Goal: Task Accomplishment & Management: Complete application form

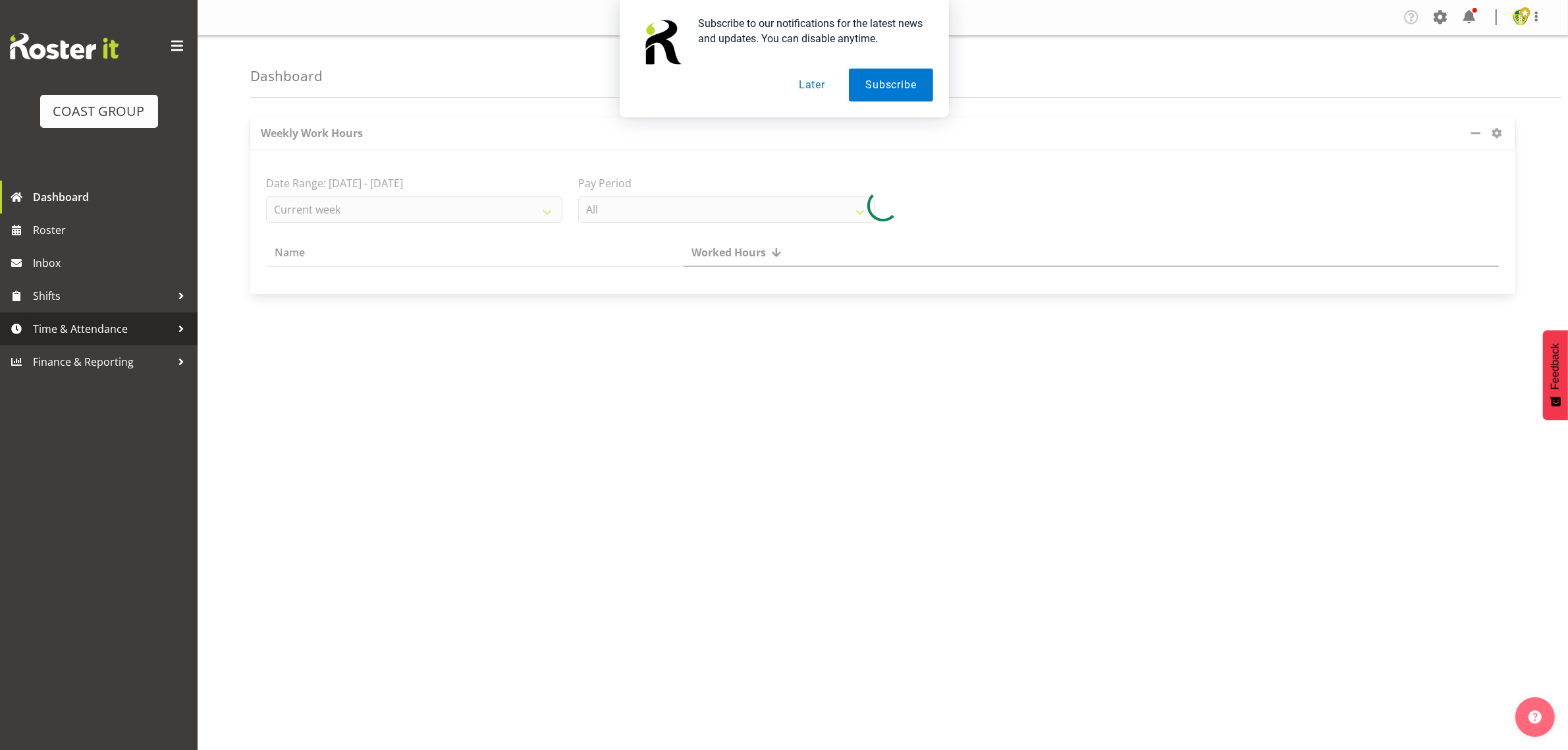
click at [80, 333] on span "Time & Attendance" at bounding box center [102, 328] width 139 height 20
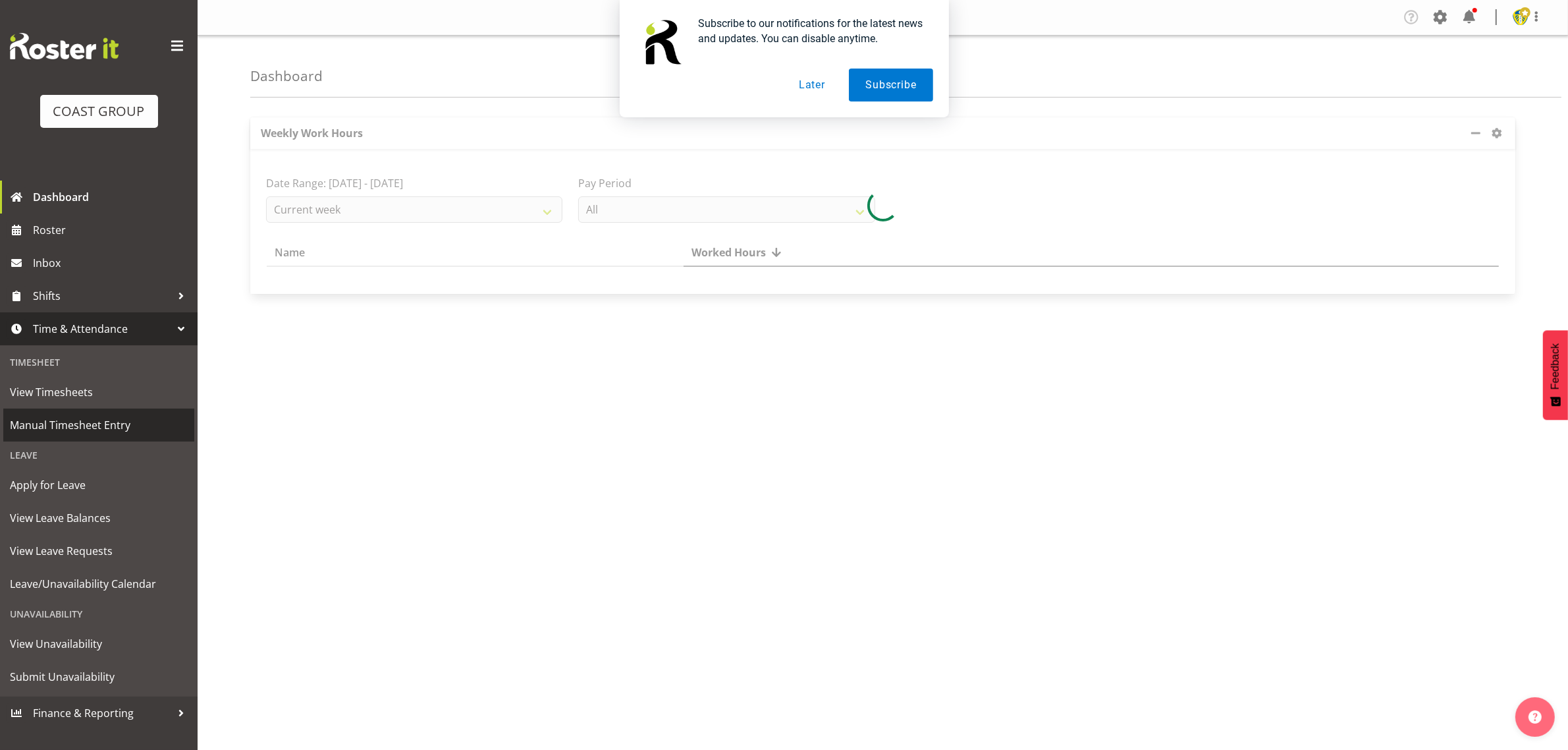
click at [50, 423] on span "Manual Timesheet Entry" at bounding box center [98, 425] width 178 height 20
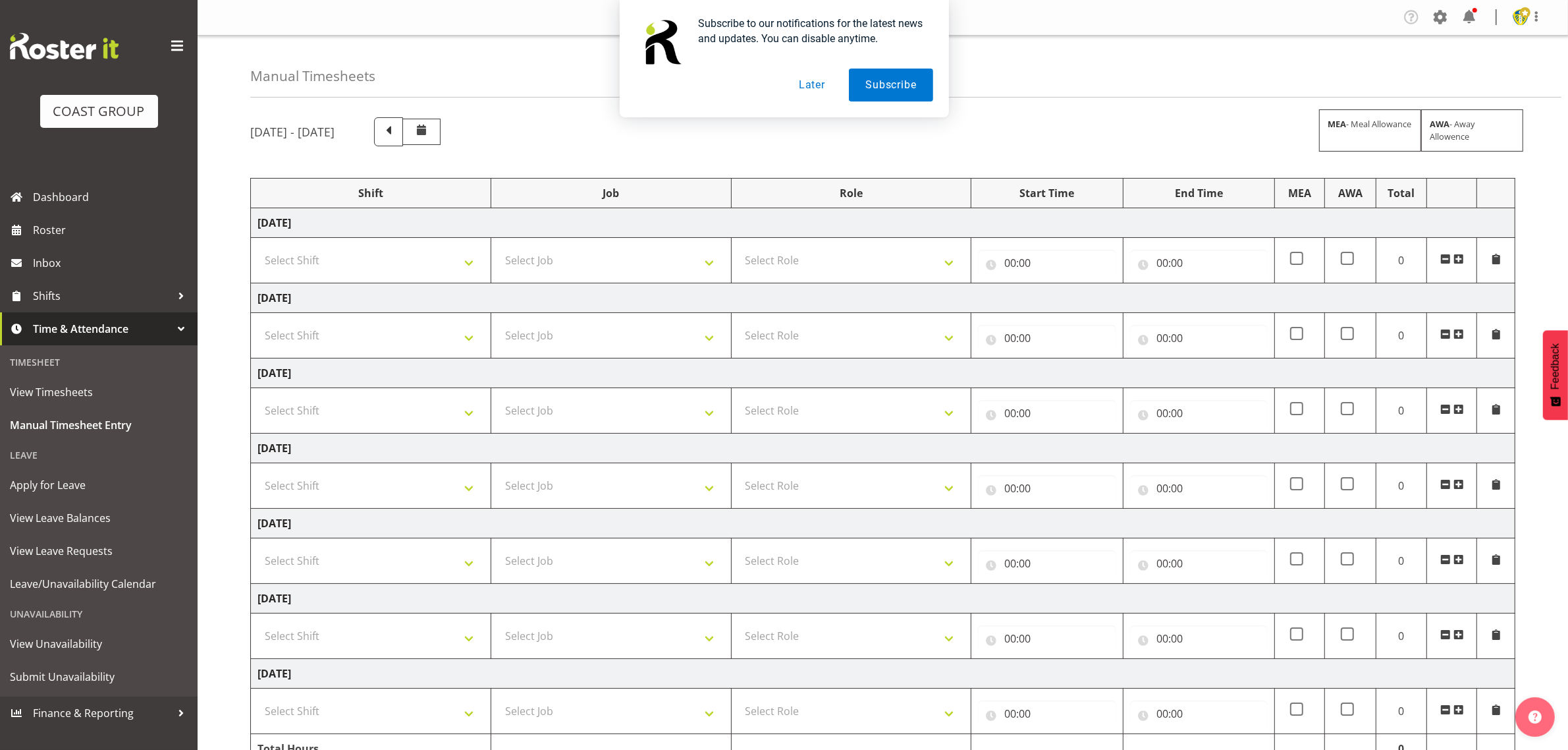
click at [814, 79] on button "Later" at bounding box center [812, 85] width 59 height 33
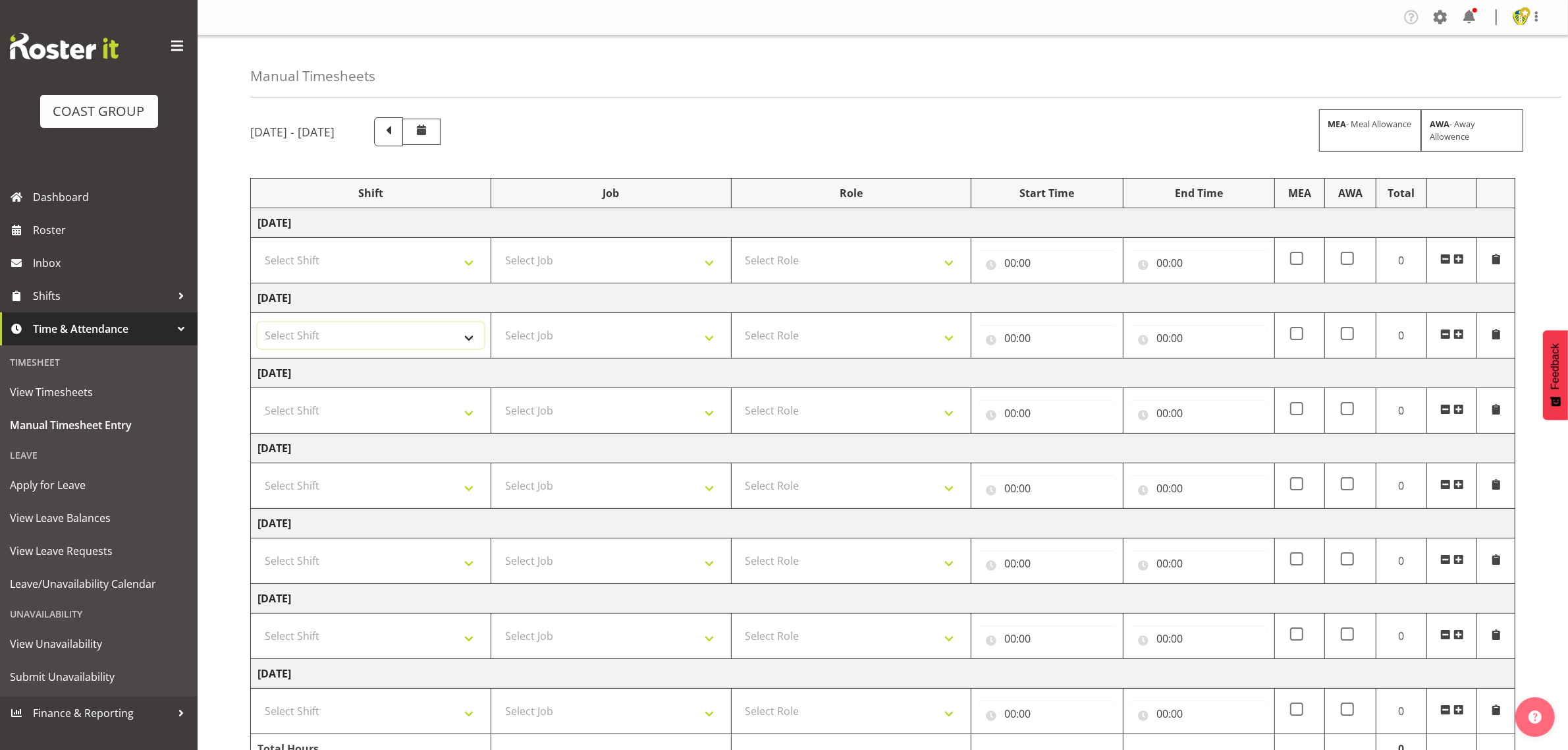
click at [427, 331] on select "Select Shift Break AHICE Break ATSNZ Break All Blacks casual Break Arts canty B…" at bounding box center [371, 335] width 226 height 26
select select "1404"
click at [257, 324] on select "Select Shift Break AHICE Break ATSNZ Break All Blacks casual Break Arts canty B…" at bounding box center [371, 335] width 226 height 26
click at [673, 331] on select "Select Job 1 Carlton Events 1 Carlton Hamilton 1 Carlton Wellington 1 EHS WAREH…" at bounding box center [611, 335] width 226 height 26
select select "69"
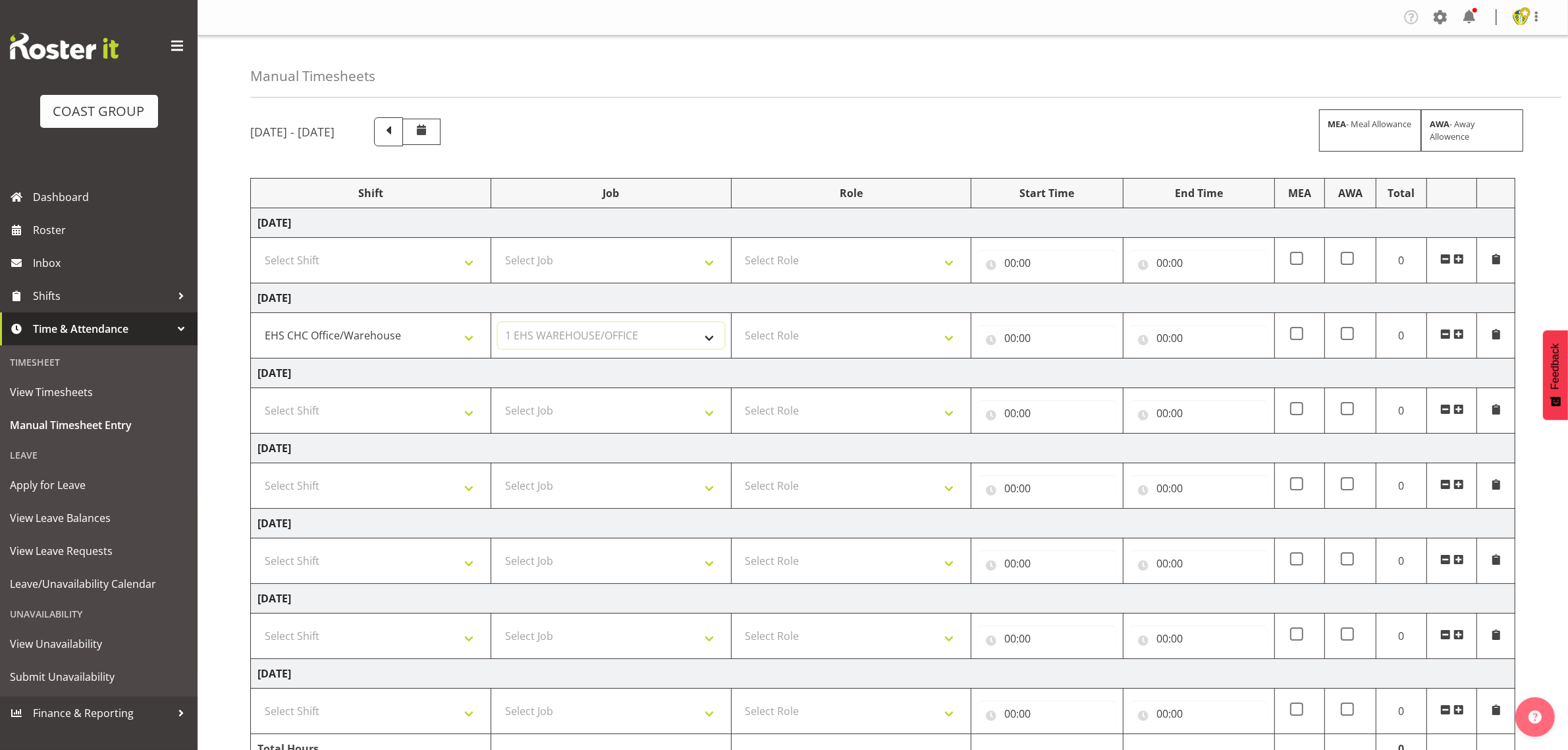
click at [498, 324] on select "Select Job 1 Carlton Events 1 Carlton Hamilton 1 Carlton Wellington 1 EHS WAREH…" at bounding box center [611, 335] width 226 height 26
drag, startPoint x: 801, startPoint y: 328, endPoint x: 811, endPoint y: 342, distance: 17.2
click at [801, 329] on select "Select Role ACCOUNT MANAGER Account Manager" at bounding box center [851, 335] width 226 height 26
select select "197"
click at [738, 324] on select "Select Role ACCOUNT MANAGER Account Manager" at bounding box center [851, 335] width 226 height 26
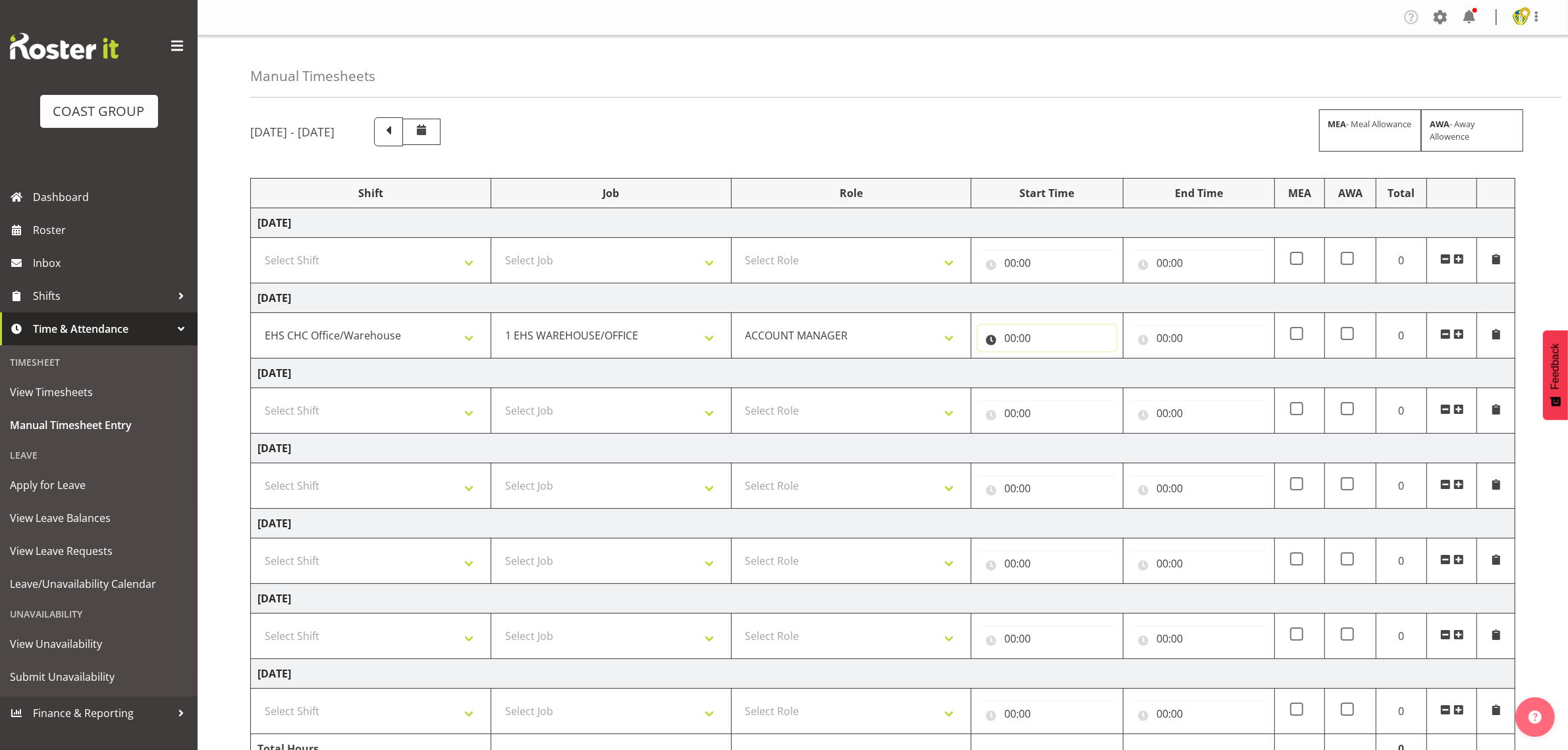
click at [1025, 330] on input "00:00" at bounding box center [1047, 338] width 138 height 26
click at [1068, 374] on select "00 01 02 03 04 05 06 07 08 09 10 11 12 13 14 15 16 17 18 19 20 21 22 23" at bounding box center [1067, 373] width 29 height 26
select select "8"
click at [1053, 360] on select "00 01 02 03 04 05 06 07 08 09 10 11 12 13 14 15 16 17 18 19 20 21 22 23" at bounding box center [1067, 373] width 29 height 26
type input "08:00"
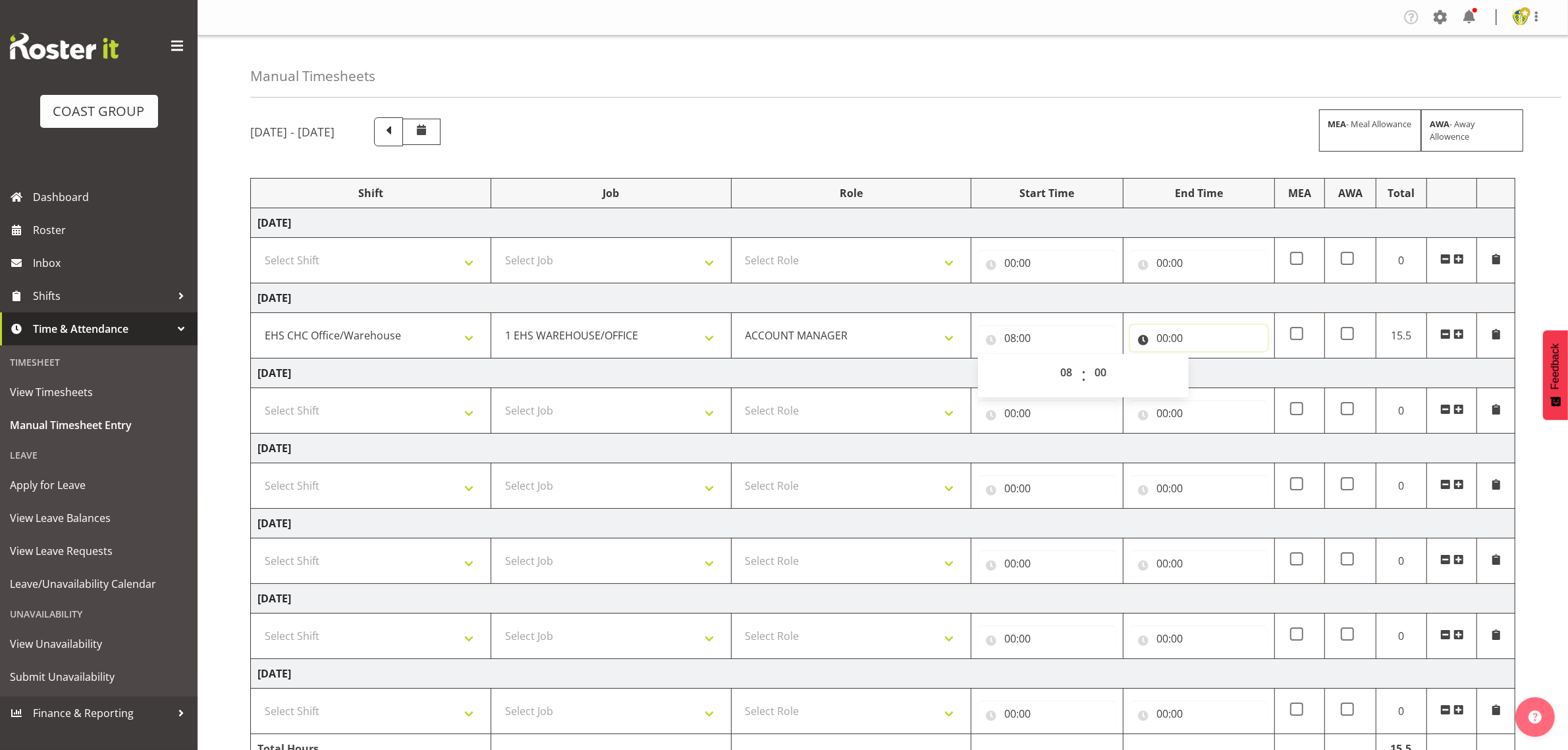
click at [1179, 333] on input "00:00" at bounding box center [1198, 338] width 138 height 26
click at [1219, 375] on select "00 01 02 03 04 05 06 07 08 09 10 11 12 13 14 15 16 17 18 19 20 21 22 23" at bounding box center [1219, 373] width 29 height 26
select select "16"
click at [1205, 360] on select "00 01 02 03 04 05 06 07 08 09 10 11 12 13 14 15 16 17 18 19 20 21 22 23" at bounding box center [1219, 373] width 29 height 26
type input "16:00"
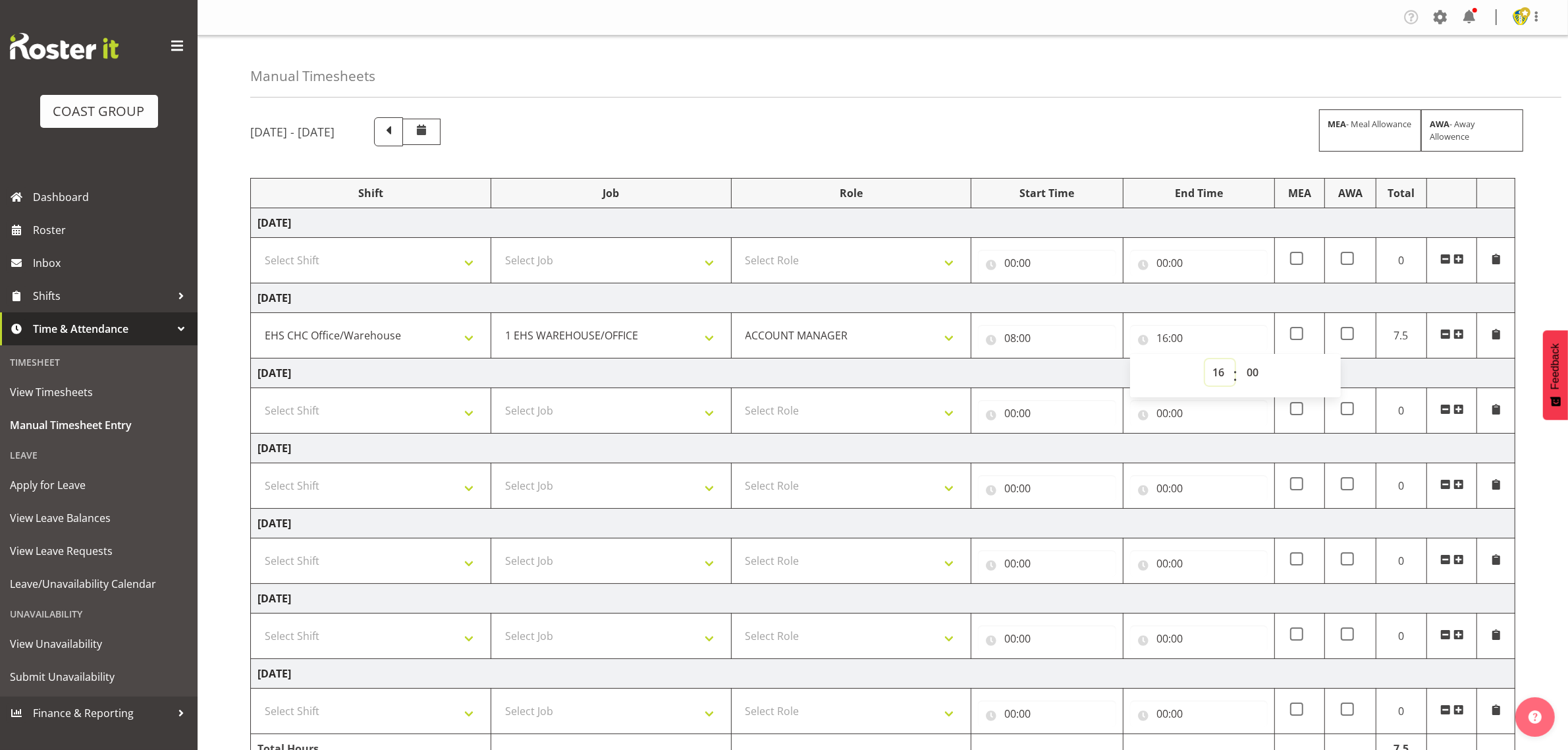
click at [1218, 373] on select "00 01 02 03 04 05 06 07 08 09 10 11 12 13 14 15 16 17 18 19 20 21 22 23" at bounding box center [1219, 373] width 29 height 26
select select "17"
click at [1205, 360] on select "00 01 02 03 04 05 06 07 08 09 10 11 12 13 14 15 16 17 18 19 20 21 22 23" at bounding box center [1219, 373] width 29 height 26
type input "17:00"
click at [1156, 135] on div "September 24th - September 30th 2025 MEA - Meal Allowance AWA - Away Allowence" at bounding box center [883, 131] width 1265 height 29
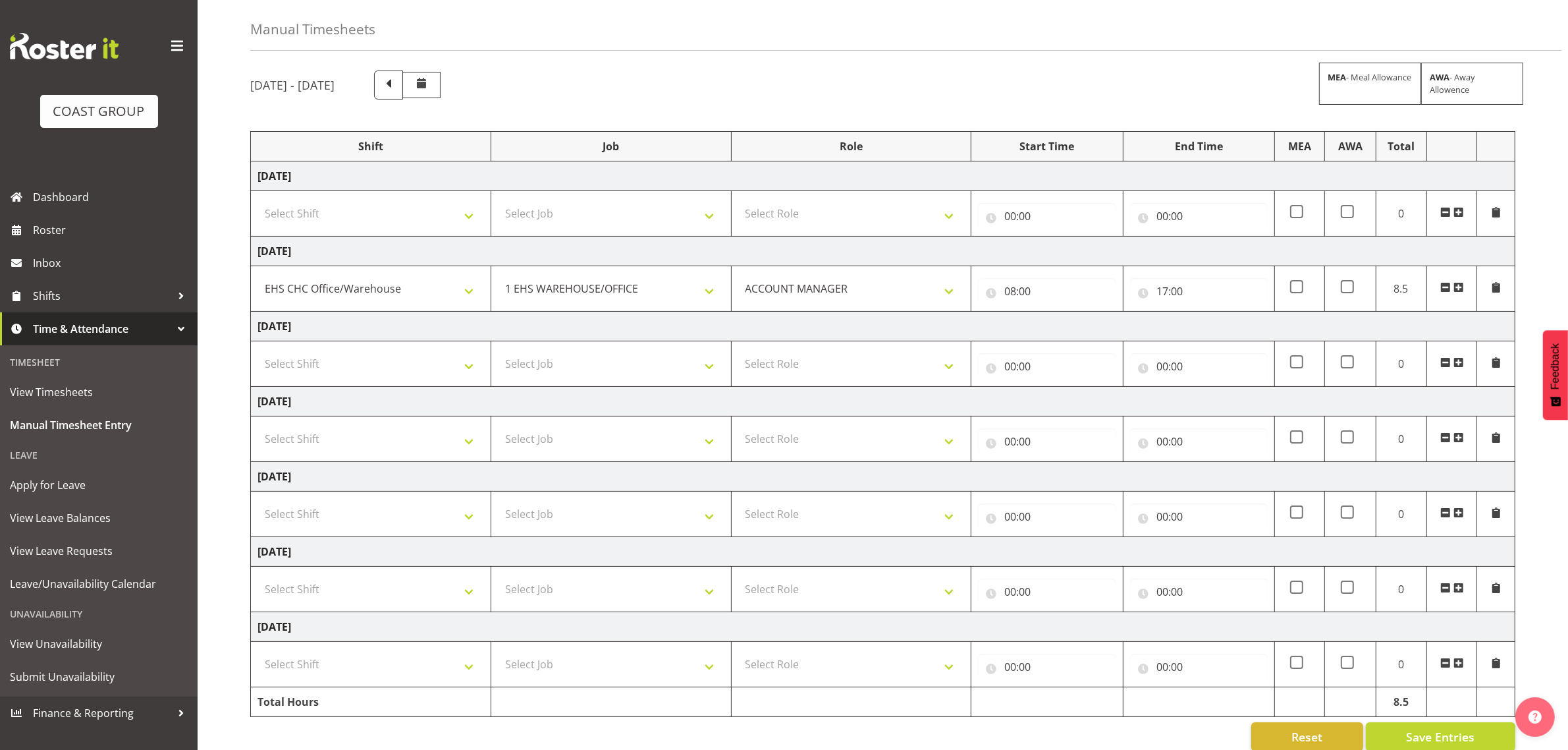
scroll to position [74, 0]
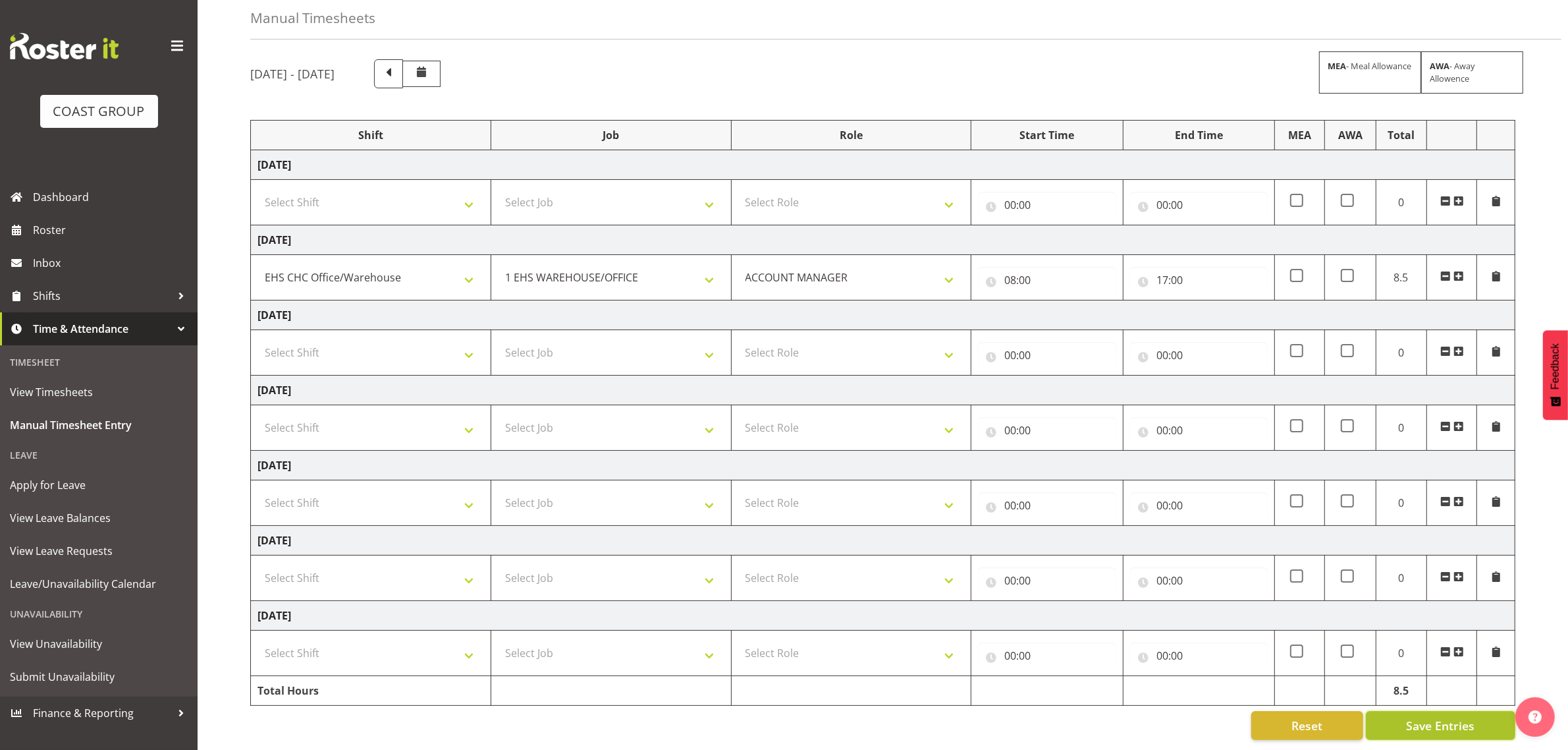
click at [1433, 722] on button "Save Entries" at bounding box center [1440, 725] width 150 height 29
